Goal: Task Accomplishment & Management: Complete application form

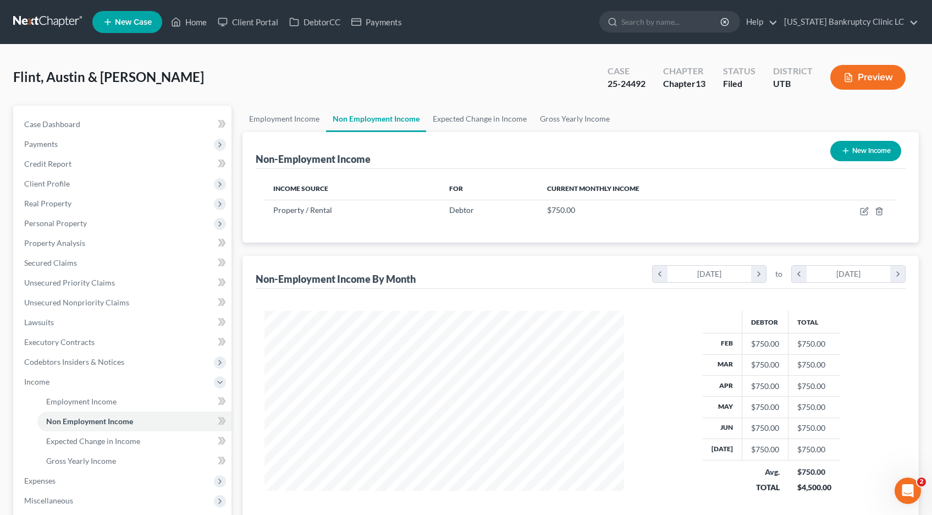
scroll to position [197, 382]
click at [43, 23] on link at bounding box center [48, 22] width 70 height 20
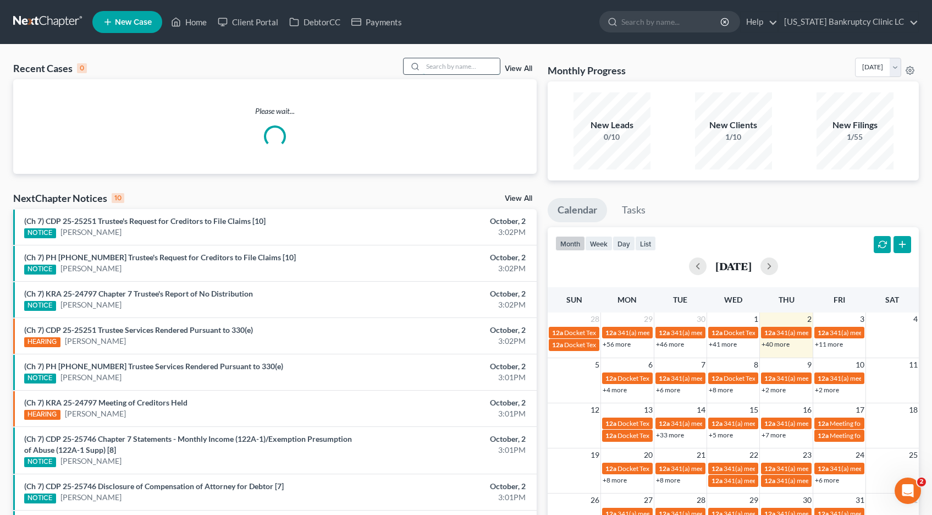
click at [434, 70] on input "search" at bounding box center [461, 66] width 77 height 16
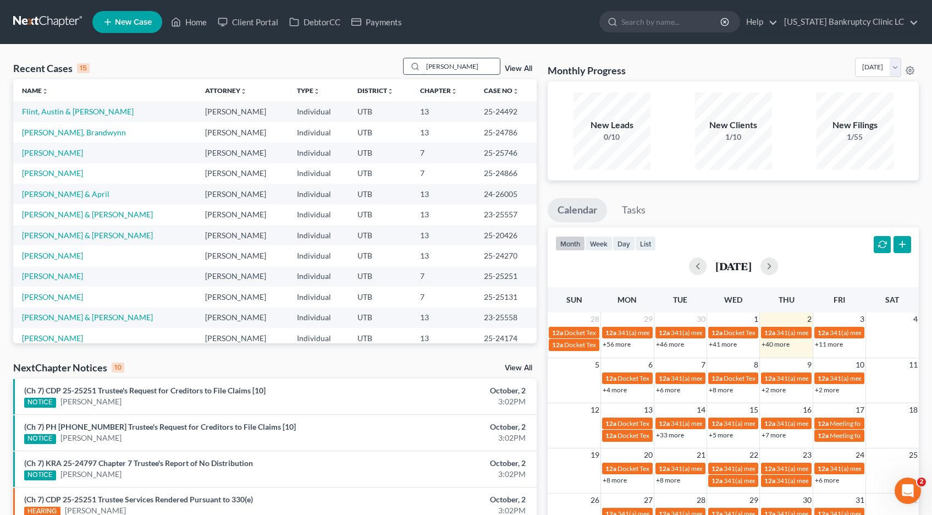
type input "pehrson"
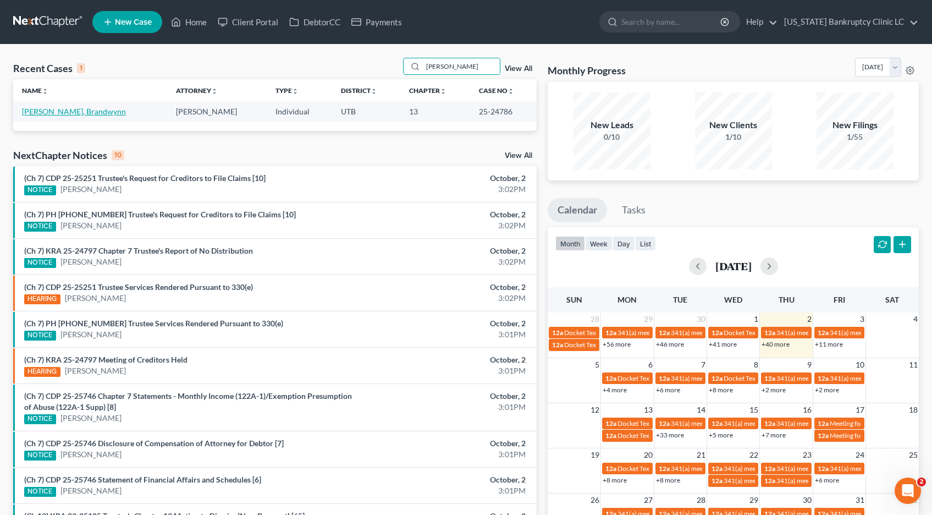
click at [65, 113] on link "Pehrson, Brandwynn" at bounding box center [74, 111] width 104 height 9
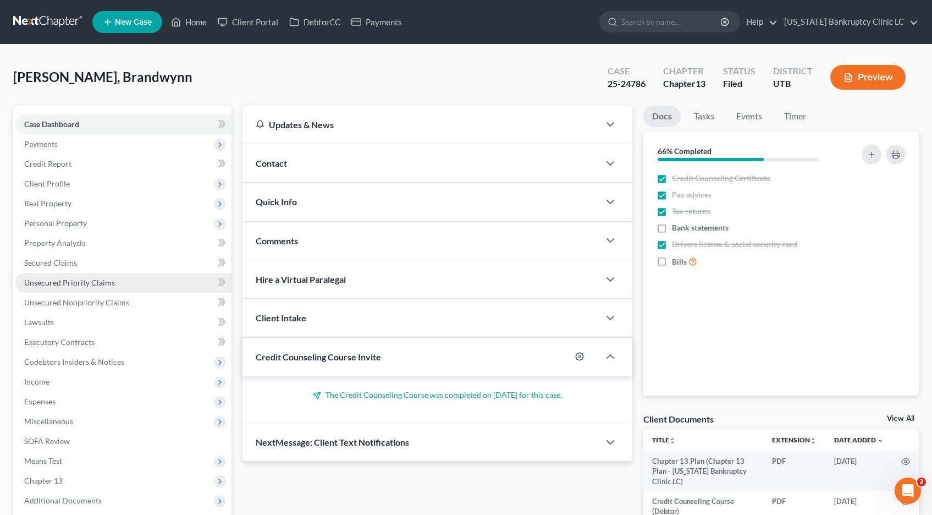
click at [54, 284] on span "Unsecured Priority Claims" at bounding box center [69, 282] width 91 height 9
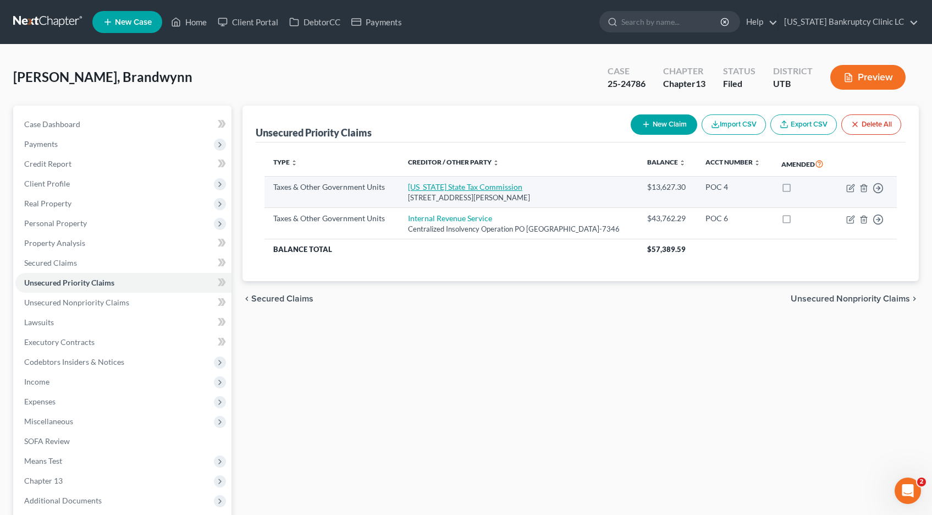
click at [414, 191] on link "Utah State Tax Commission" at bounding box center [465, 186] width 114 height 9
select select "2"
select select "46"
select select "0"
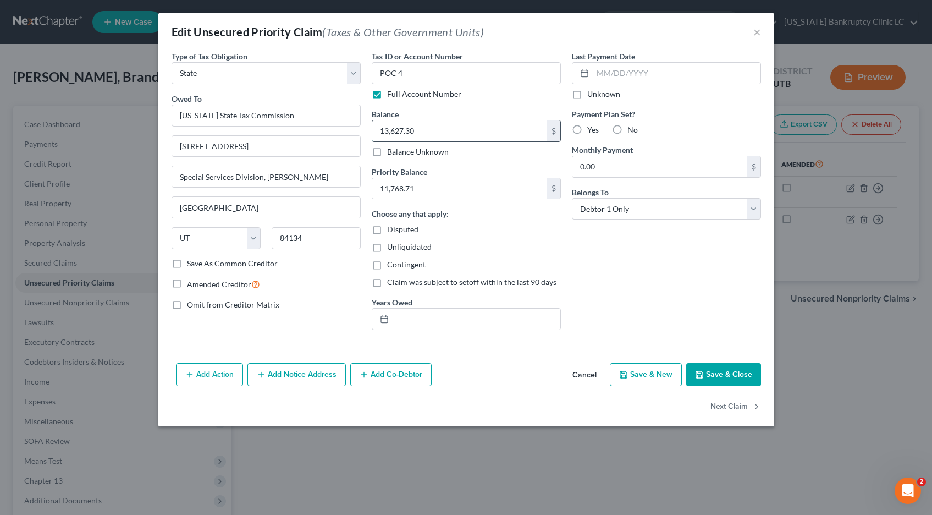
click at [423, 130] on input "13,627.30" at bounding box center [459, 130] width 175 height 21
type input "11,718.59"
type input "10,145.00"
click at [718, 377] on button "Save & Close" at bounding box center [723, 374] width 75 height 23
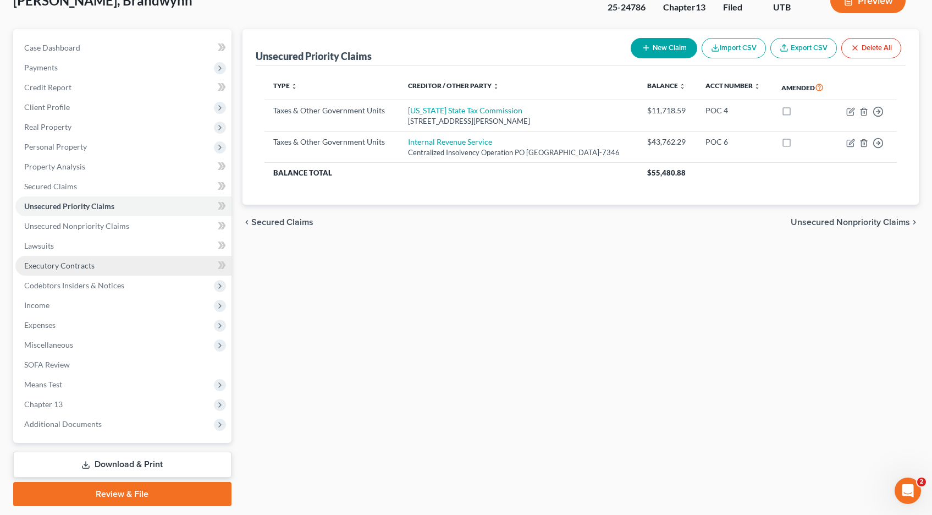
scroll to position [109, 0]
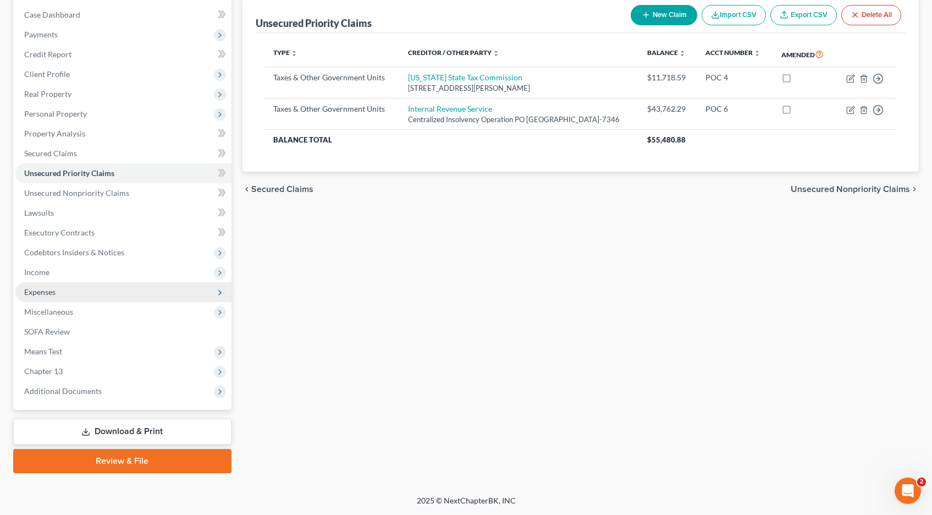
click at [50, 295] on span "Expenses" at bounding box center [39, 291] width 31 height 9
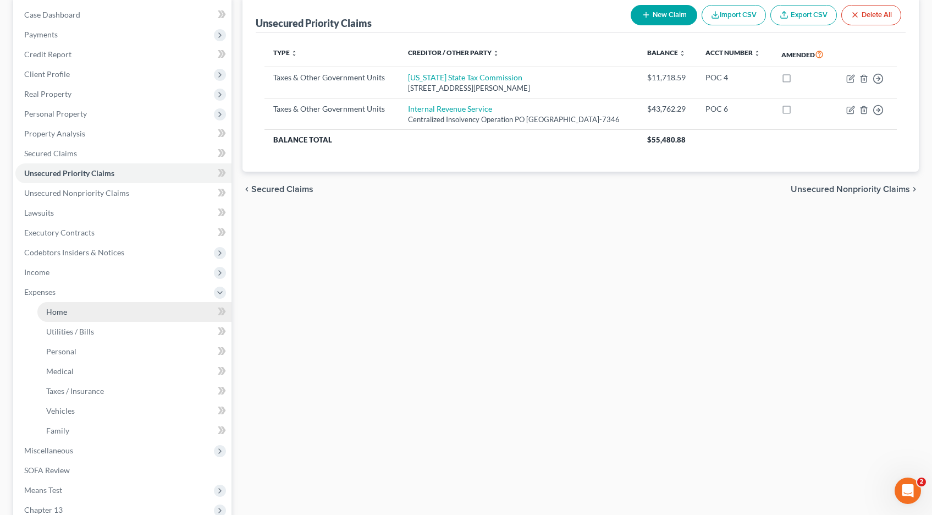
click at [57, 310] on span "Home" at bounding box center [56, 311] width 21 height 9
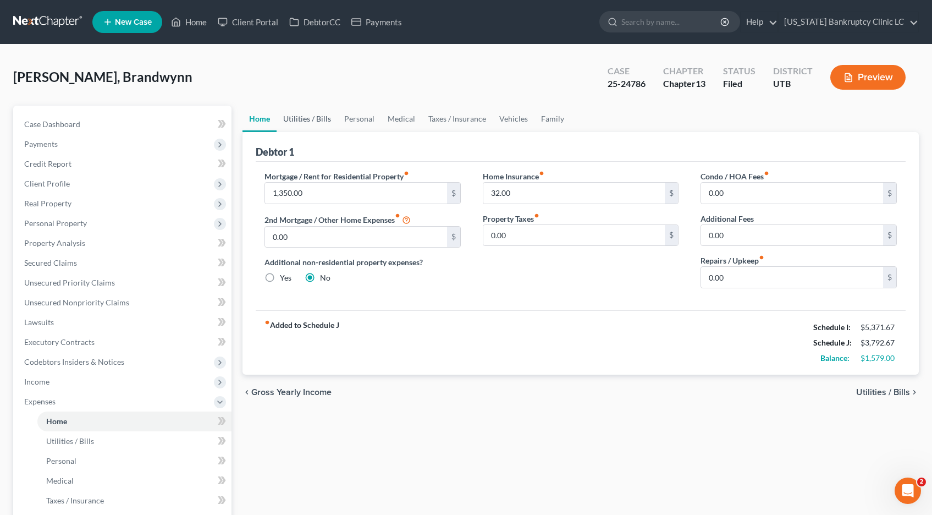
click at [312, 117] on link "Utilities / Bills" at bounding box center [306, 119] width 61 height 26
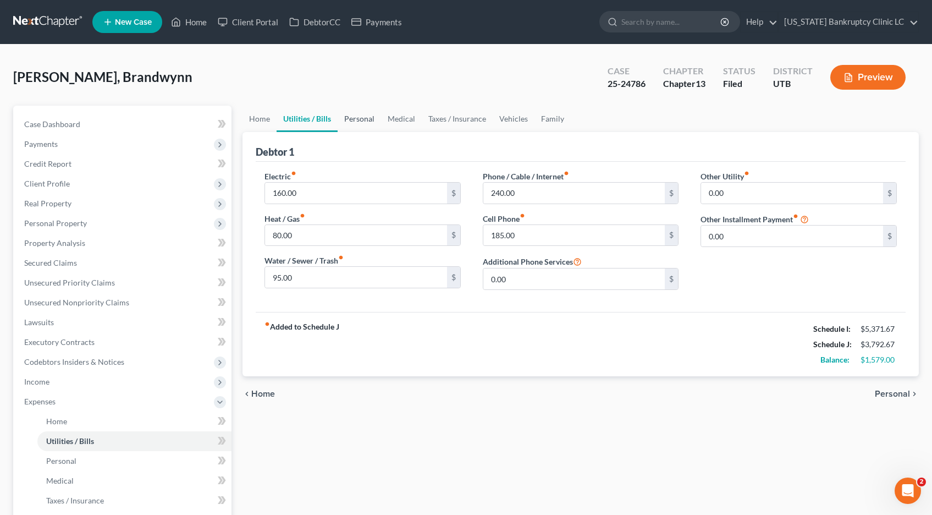
click at [357, 118] on link "Personal" at bounding box center [359, 119] width 43 height 26
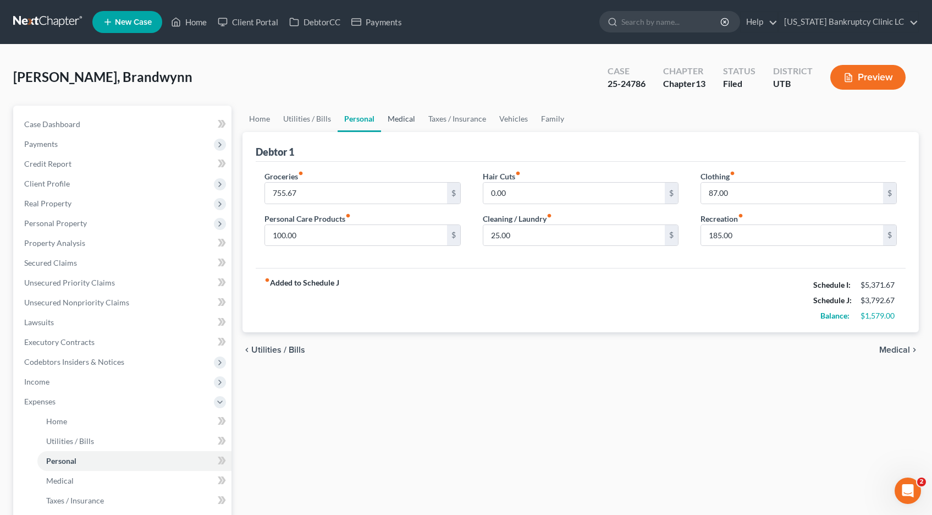
click at [402, 118] on link "Medical" at bounding box center [401, 119] width 41 height 26
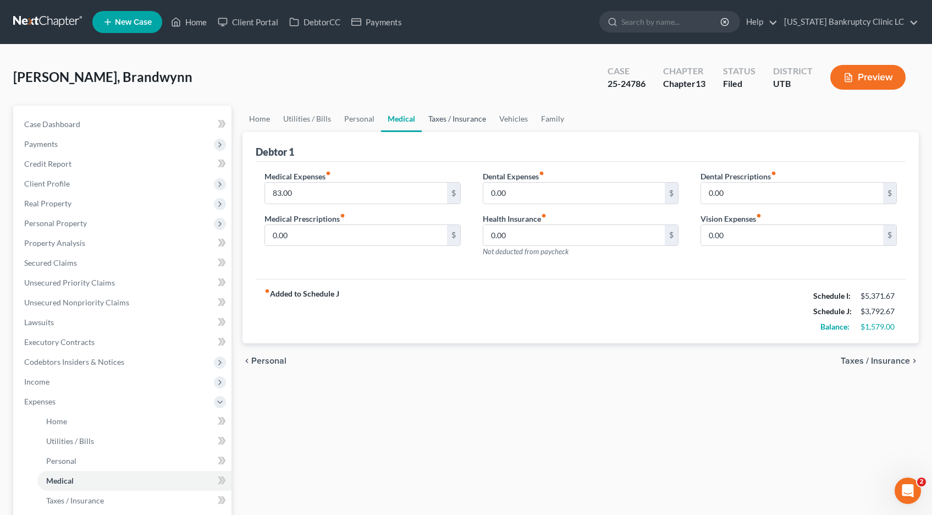
click at [443, 118] on link "Taxes / Insurance" at bounding box center [457, 119] width 71 height 26
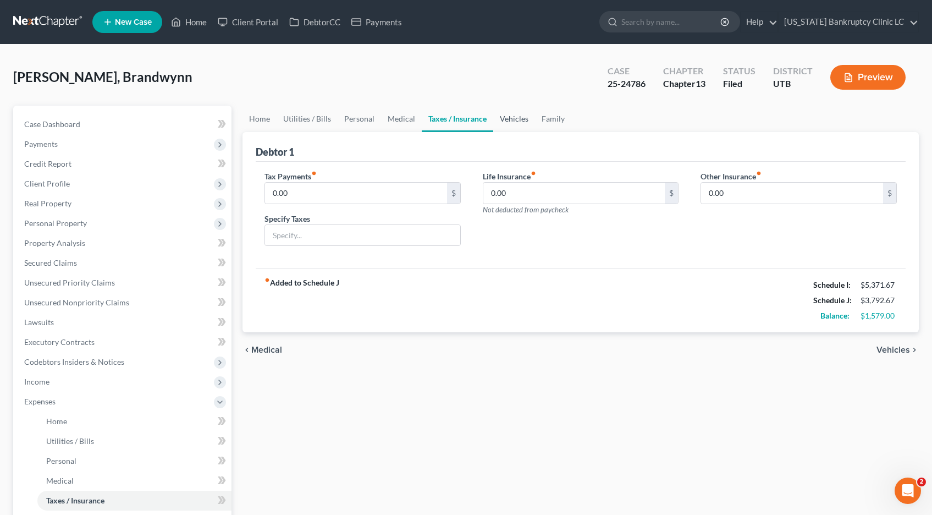
click at [506, 120] on link "Vehicles" at bounding box center [514, 119] width 42 height 26
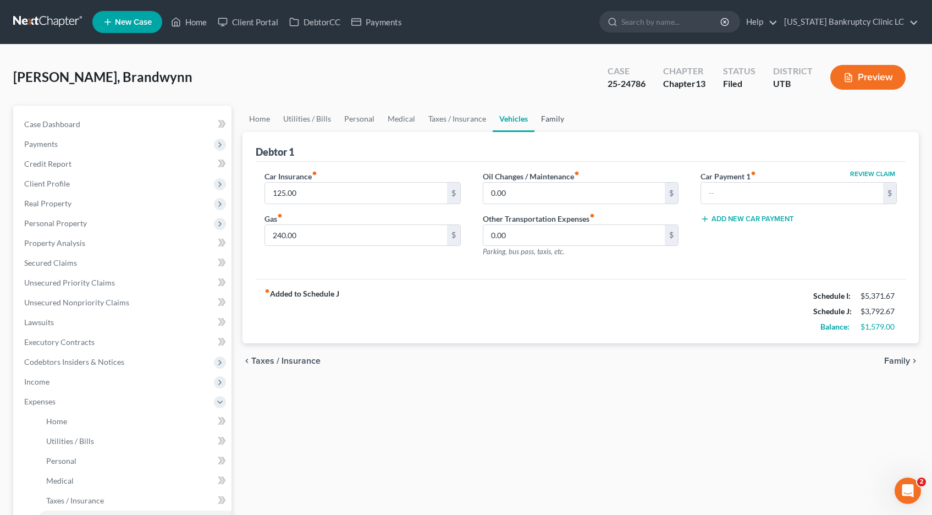
click at [551, 119] on link "Family" at bounding box center [552, 119] width 36 height 26
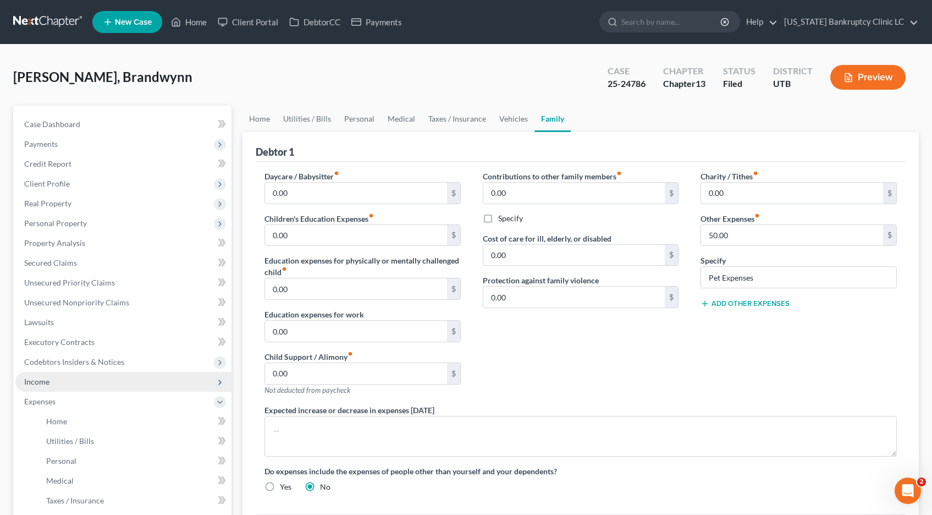
click at [46, 380] on span "Income" at bounding box center [36, 381] width 25 height 9
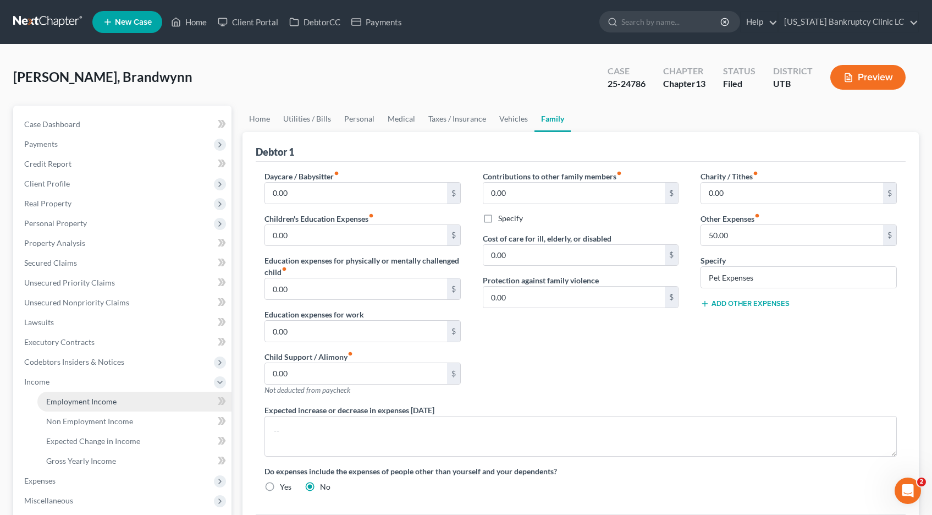
click at [60, 403] on span "Employment Income" at bounding box center [81, 400] width 70 height 9
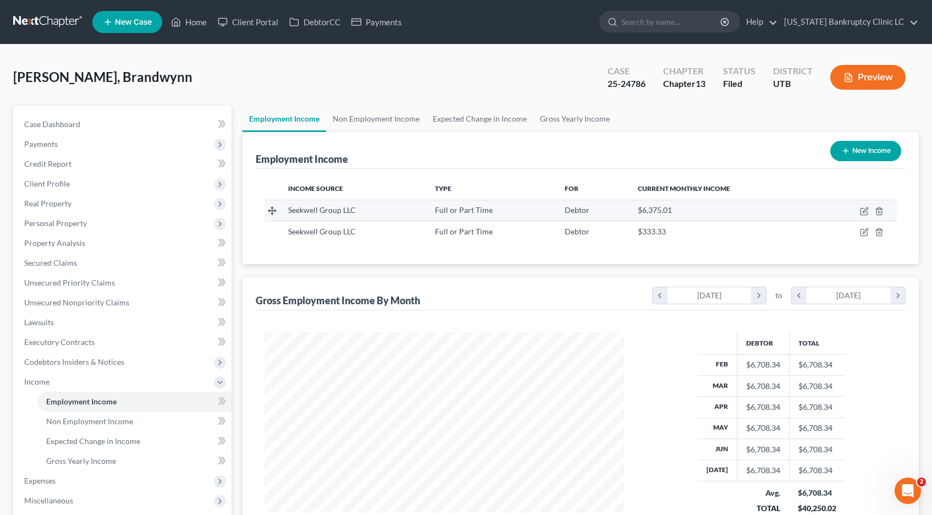
scroll to position [197, 382]
click at [868, 210] on icon "button" at bounding box center [864, 211] width 9 height 9
select select "0"
select select "46"
select select "2"
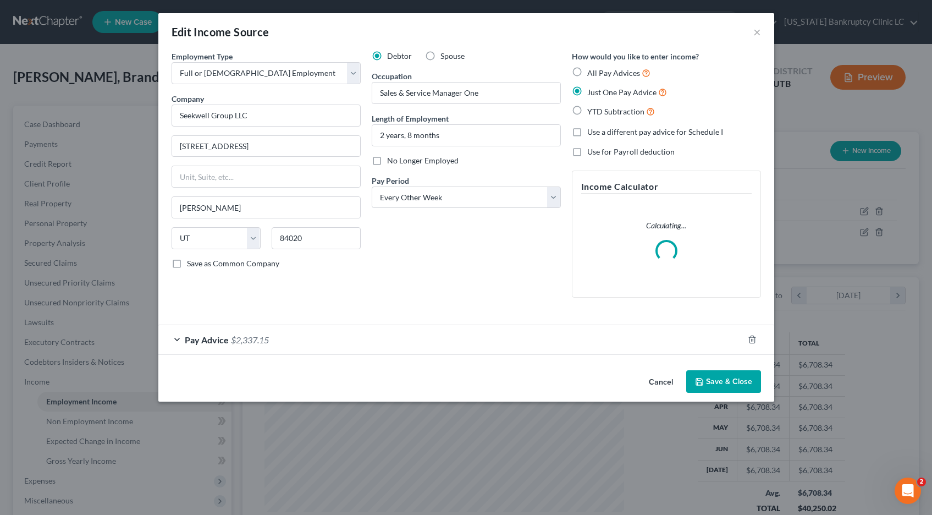
click at [176, 338] on div "Pay Advice $2,337.15" at bounding box center [450, 339] width 585 height 29
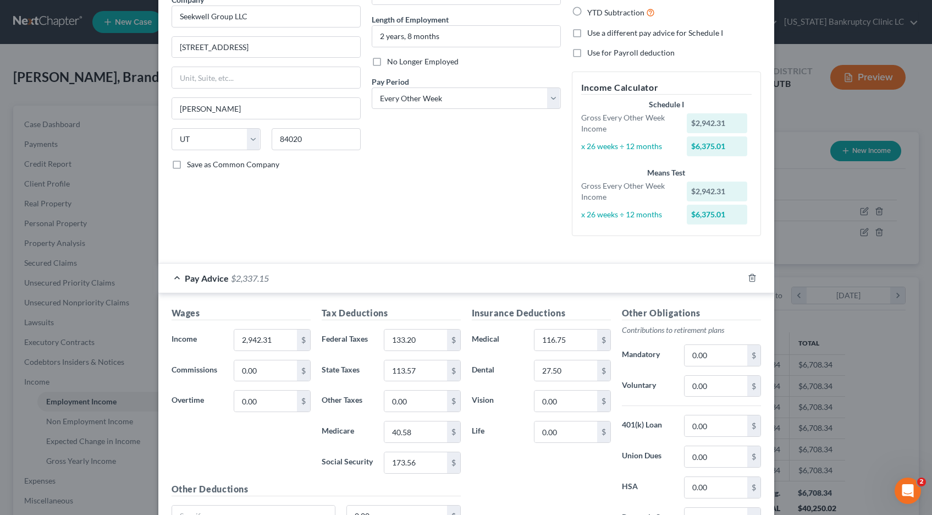
scroll to position [206, 0]
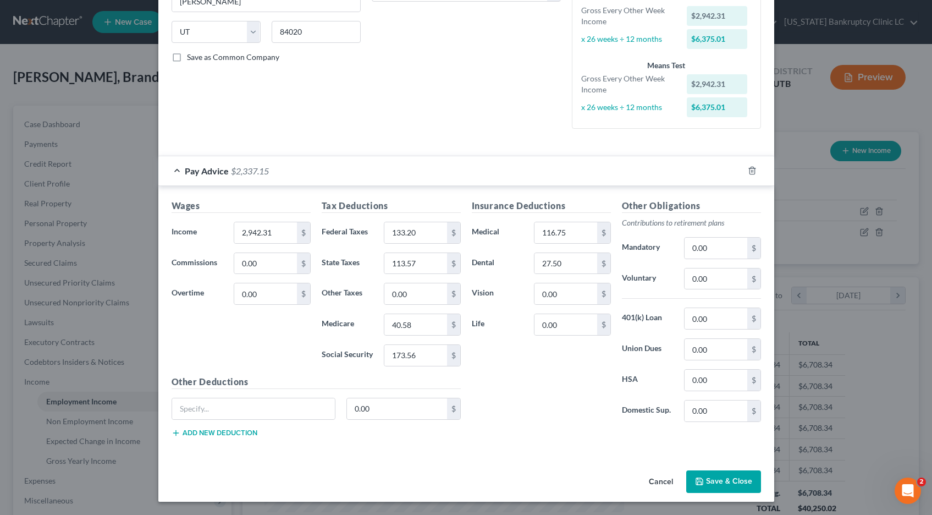
click at [709, 482] on button "Save & Close" at bounding box center [723, 481] width 75 height 23
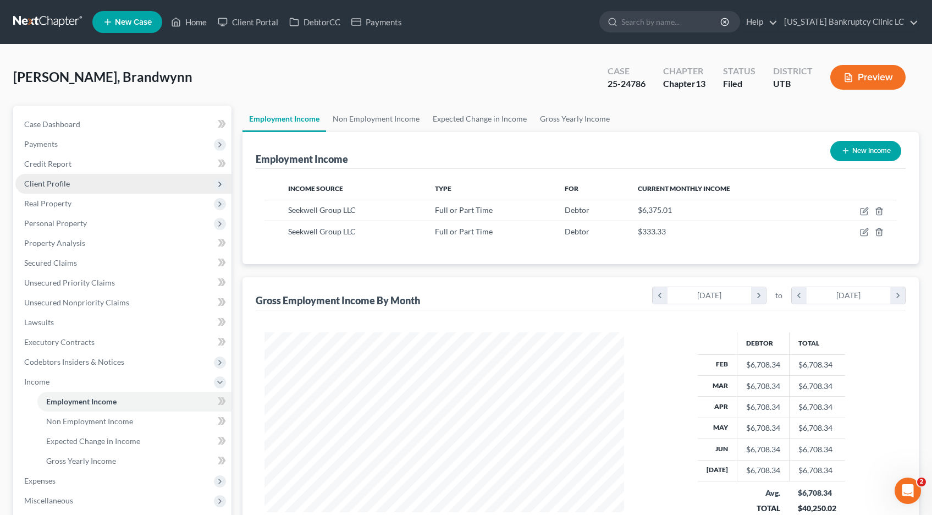
click at [54, 184] on span "Client Profile" at bounding box center [47, 183] width 46 height 9
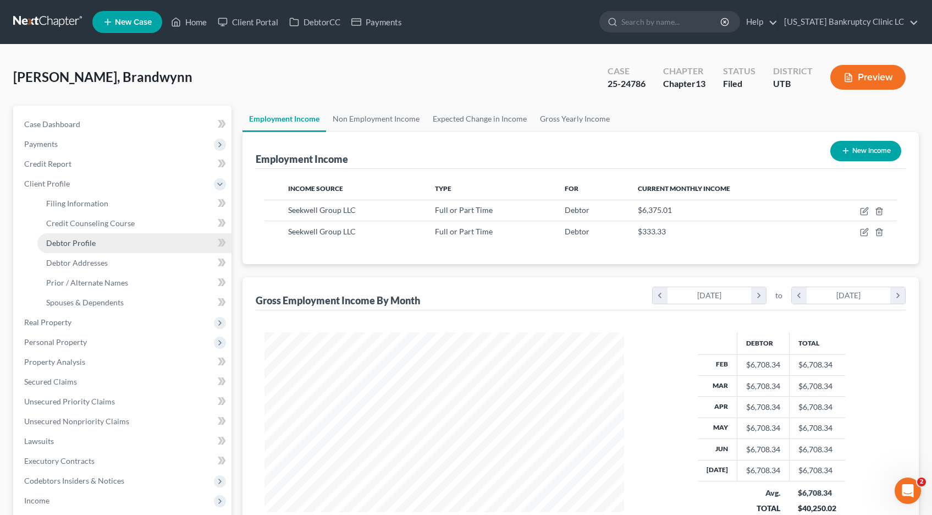
click at [70, 243] on span "Debtor Profile" at bounding box center [70, 242] width 49 height 9
select select "0"
select select "1"
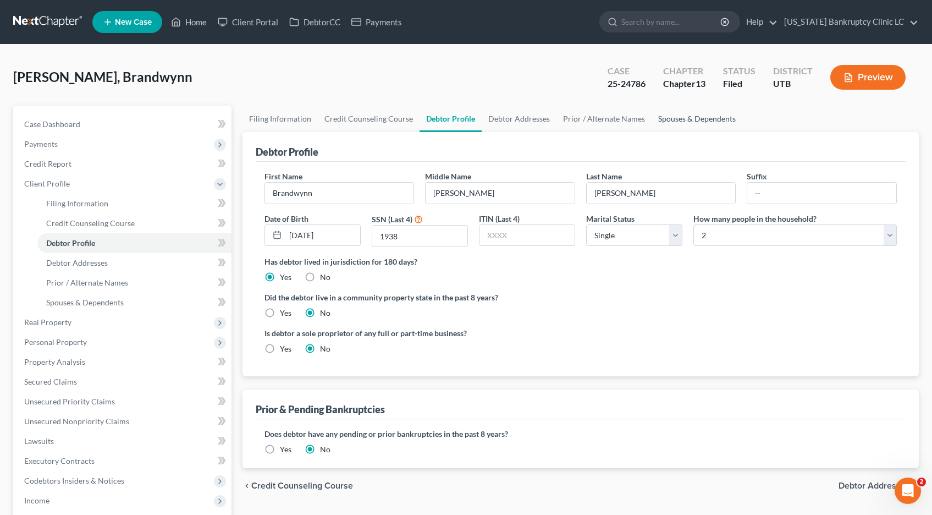
click at [682, 123] on link "Spouses & Dependents" at bounding box center [696, 119] width 91 height 26
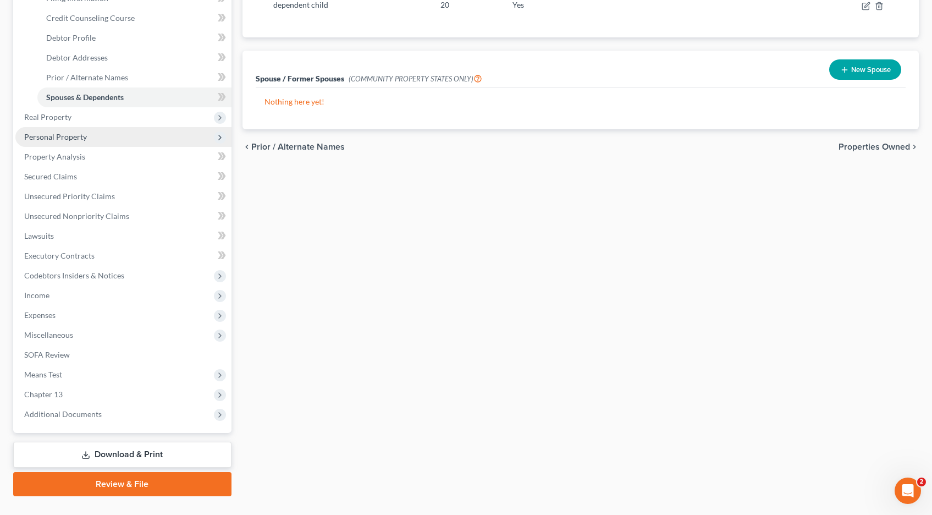
scroll to position [228, 0]
